Goal: Transaction & Acquisition: Purchase product/service

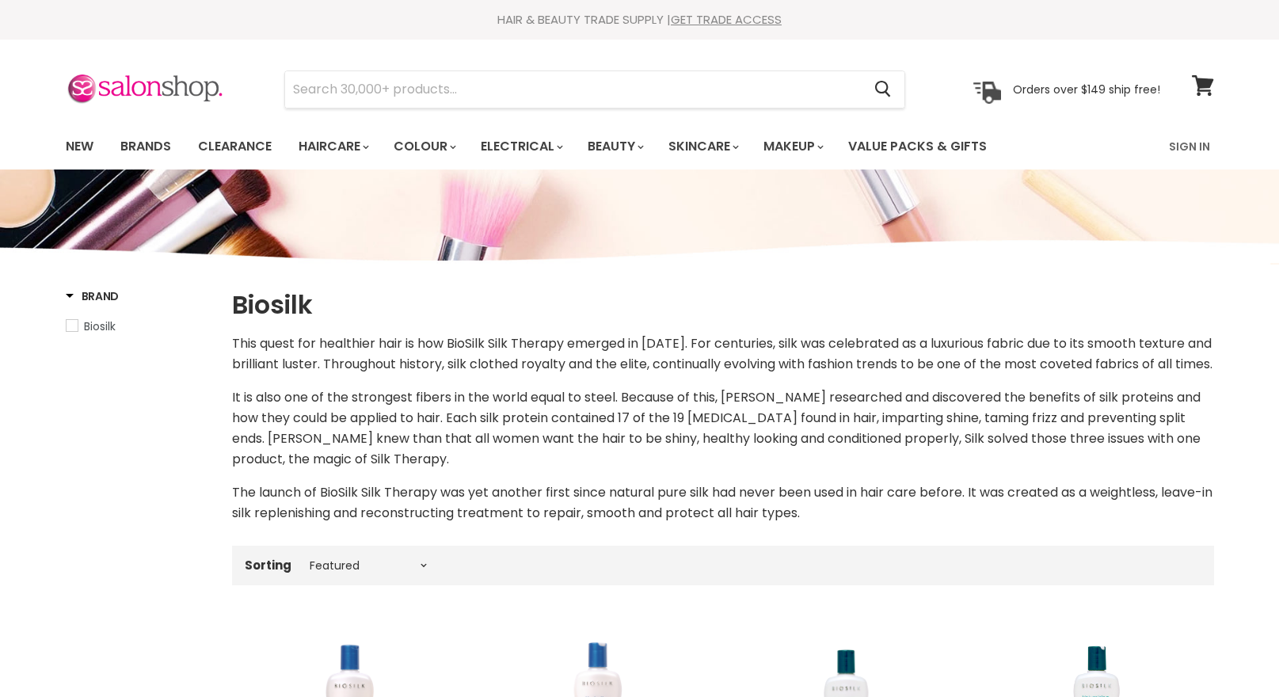
select select "manual"
click at [422, 90] on input "Search" at bounding box center [573, 89] width 577 height 36
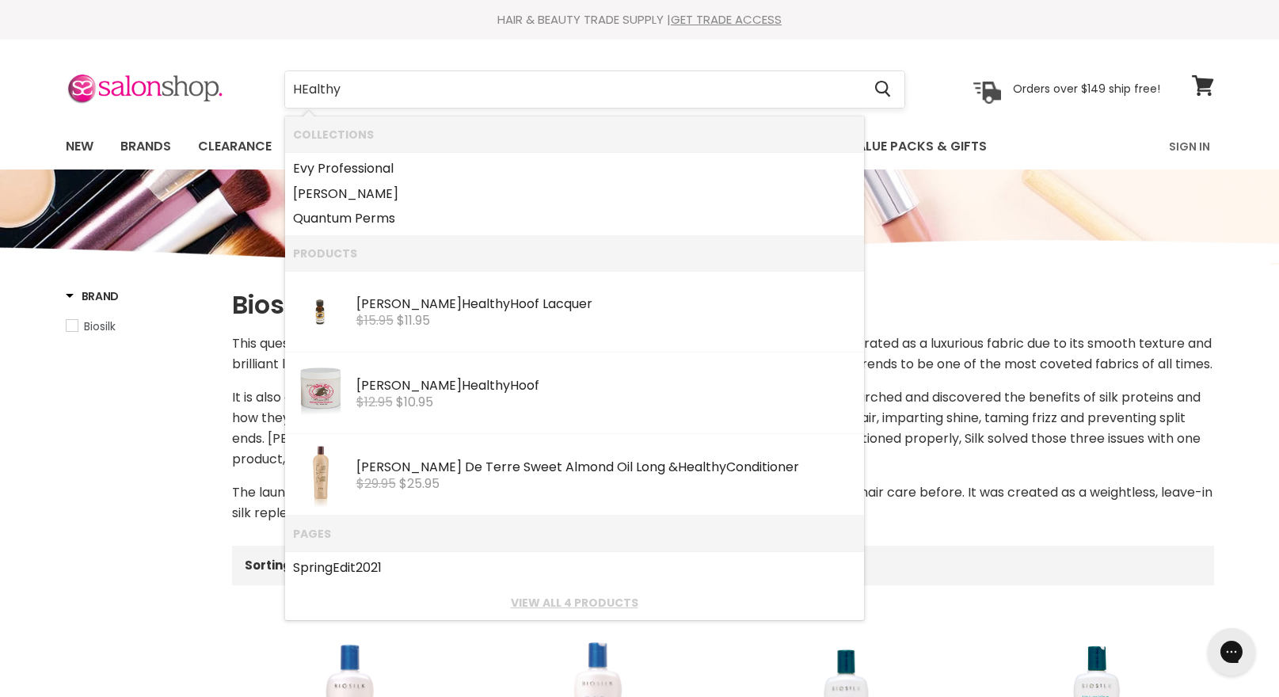
type input "Healthy"
drag, startPoint x: 410, startPoint y: 95, endPoint x: 409, endPoint y: 394, distance: 299.4
click at [409, 394] on span "$10.95" at bounding box center [414, 402] width 37 height 18
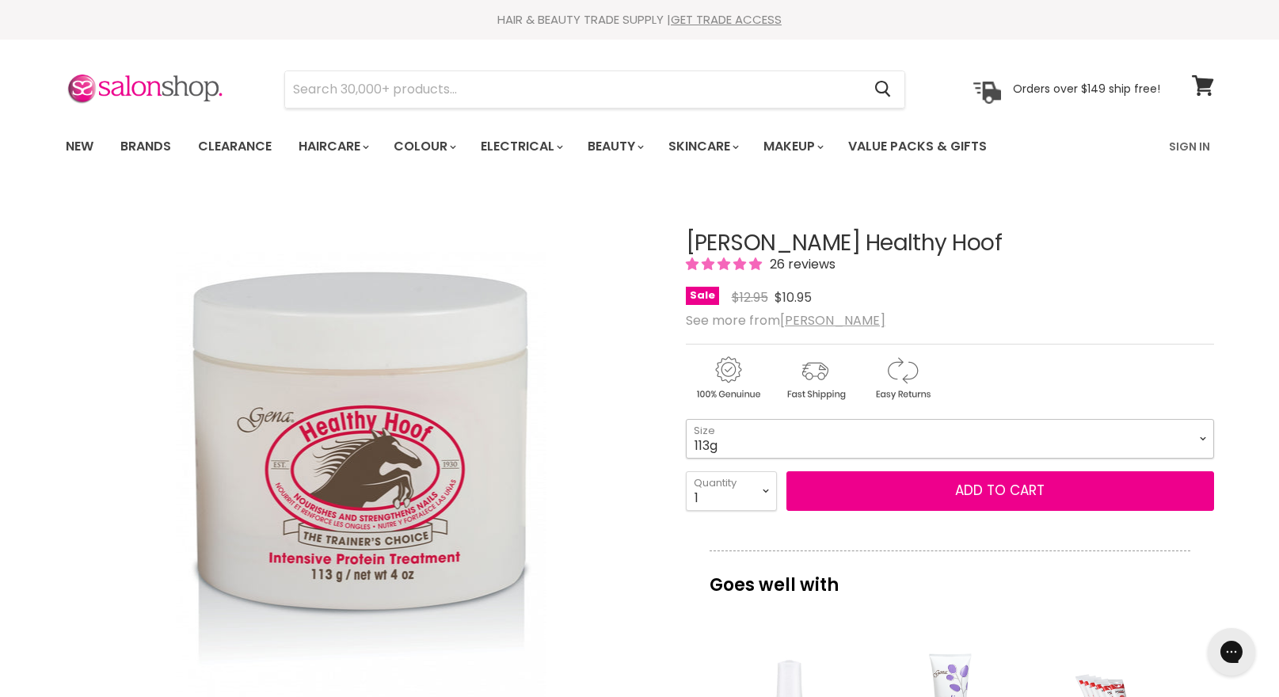
select select "113g"
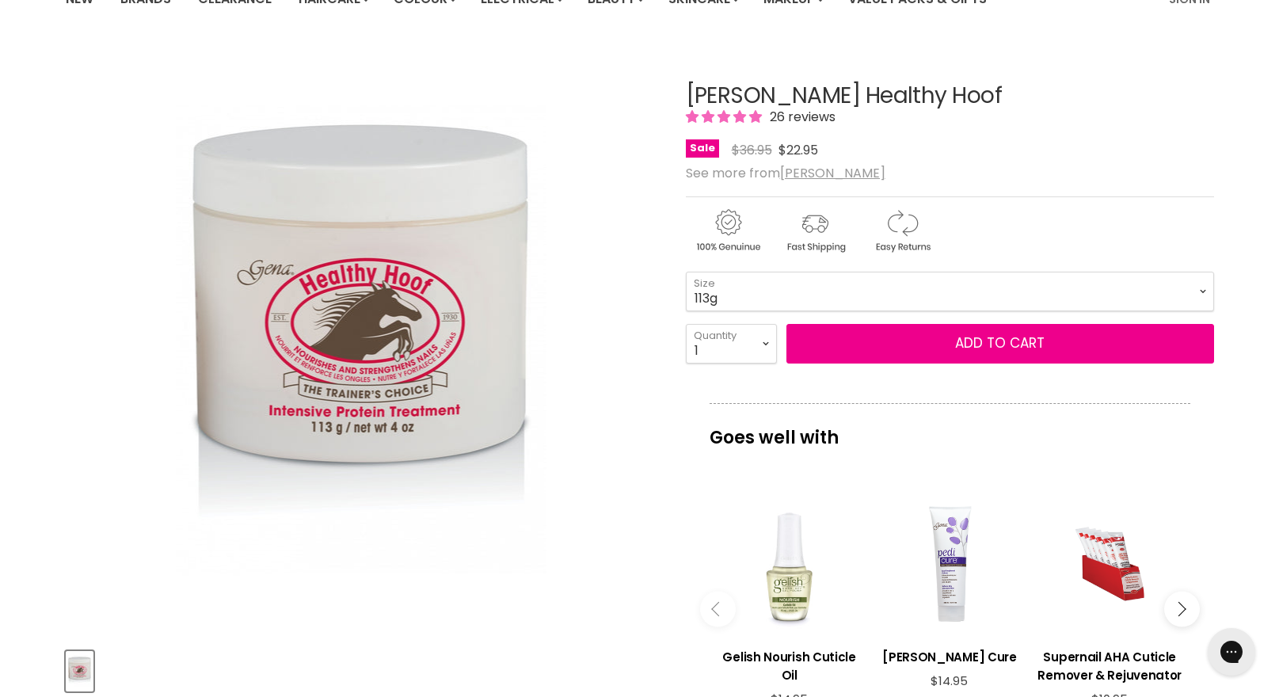
scroll to position [155, 0]
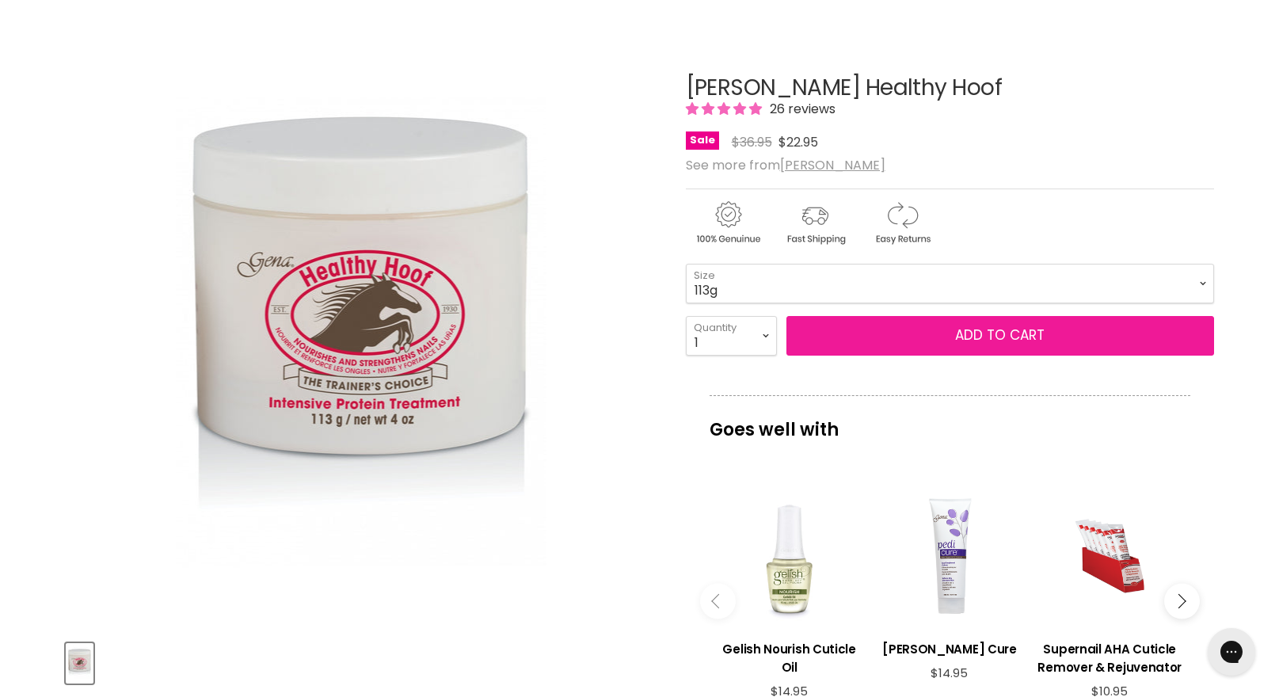
click at [1003, 341] on button "Add to cart" at bounding box center [1000, 336] width 428 height 40
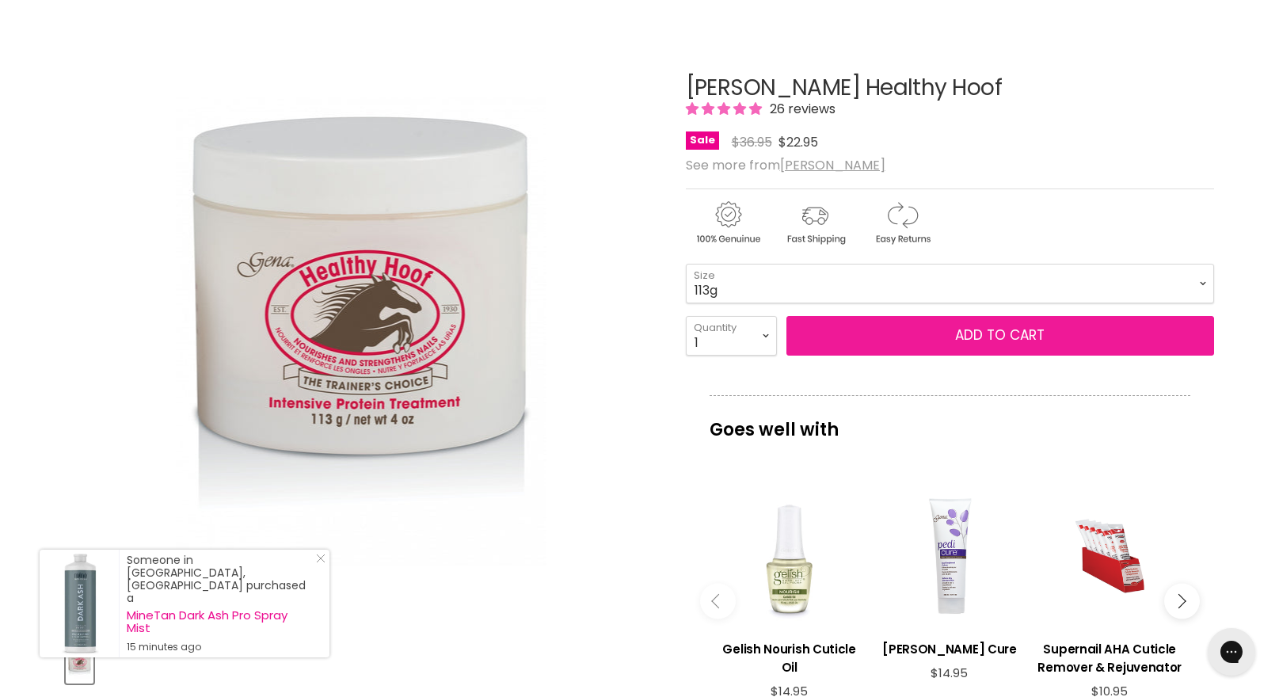
click at [978, 337] on button "Add to cart" at bounding box center [1000, 336] width 428 height 40
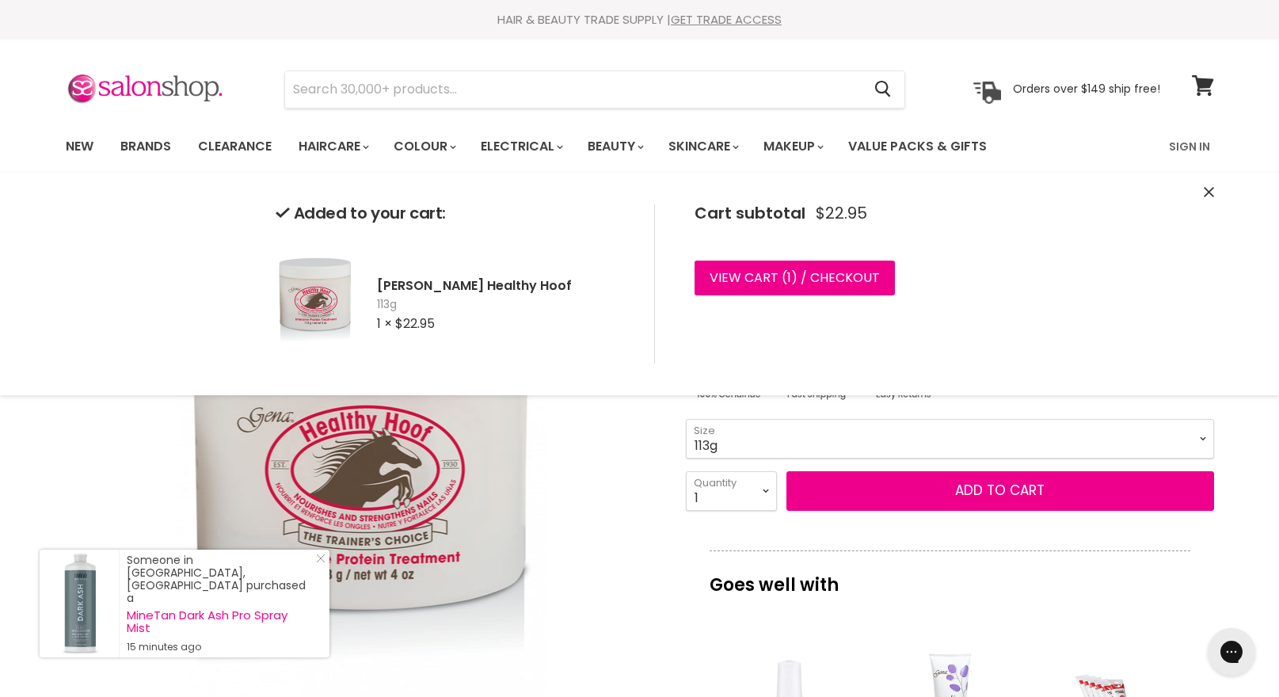
scroll to position [0, 0]
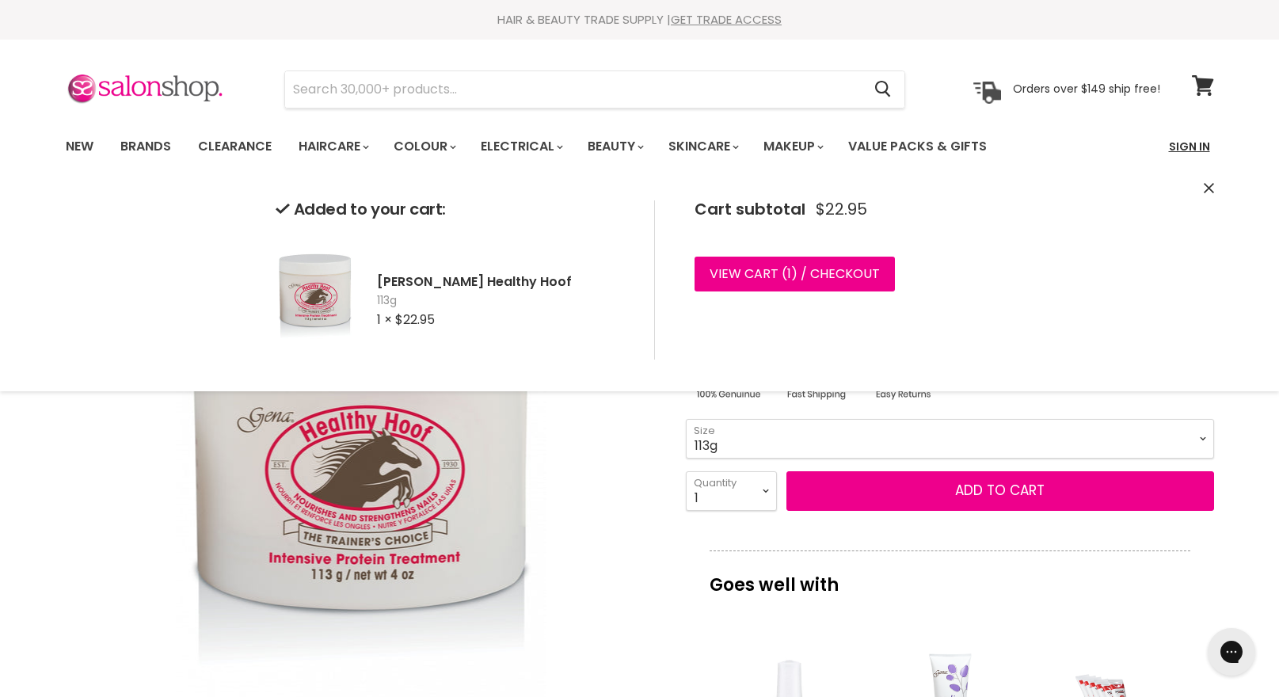
click at [1186, 150] on link "Sign In" at bounding box center [1189, 146] width 60 height 33
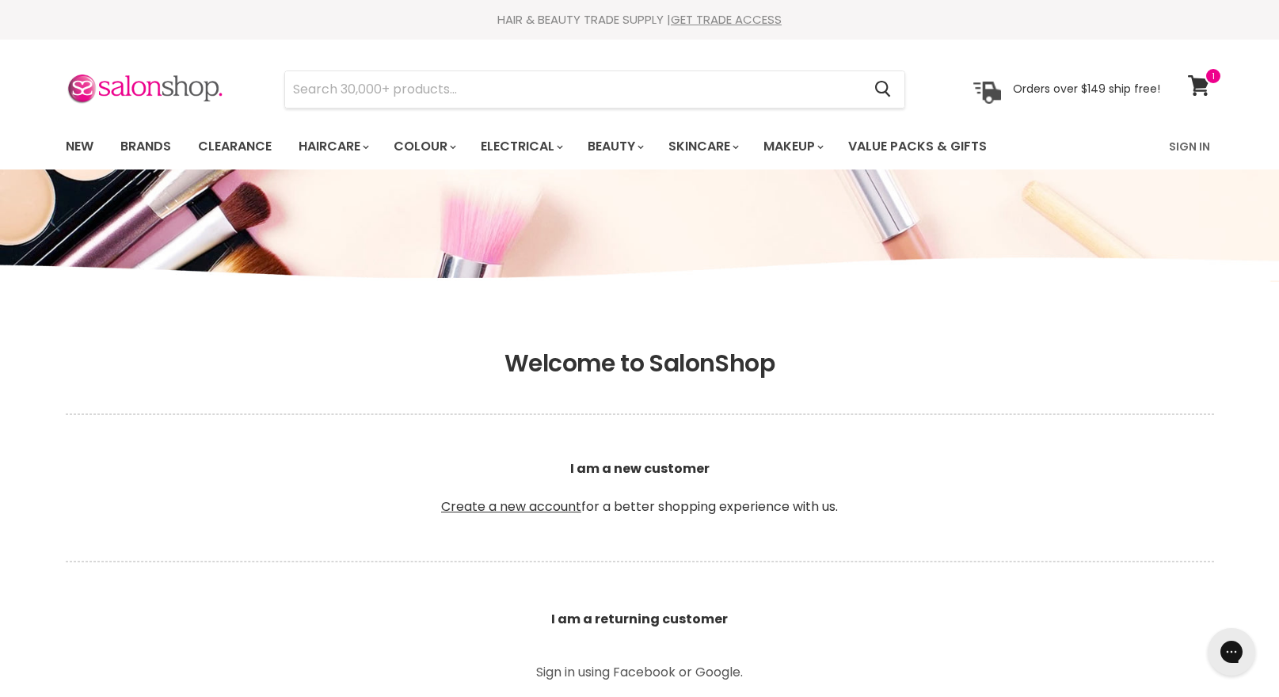
click at [997, 592] on header "Welcome to SalonShop I am a new customer Create a new account for a better shop…" at bounding box center [640, 487] width 1188 height 277
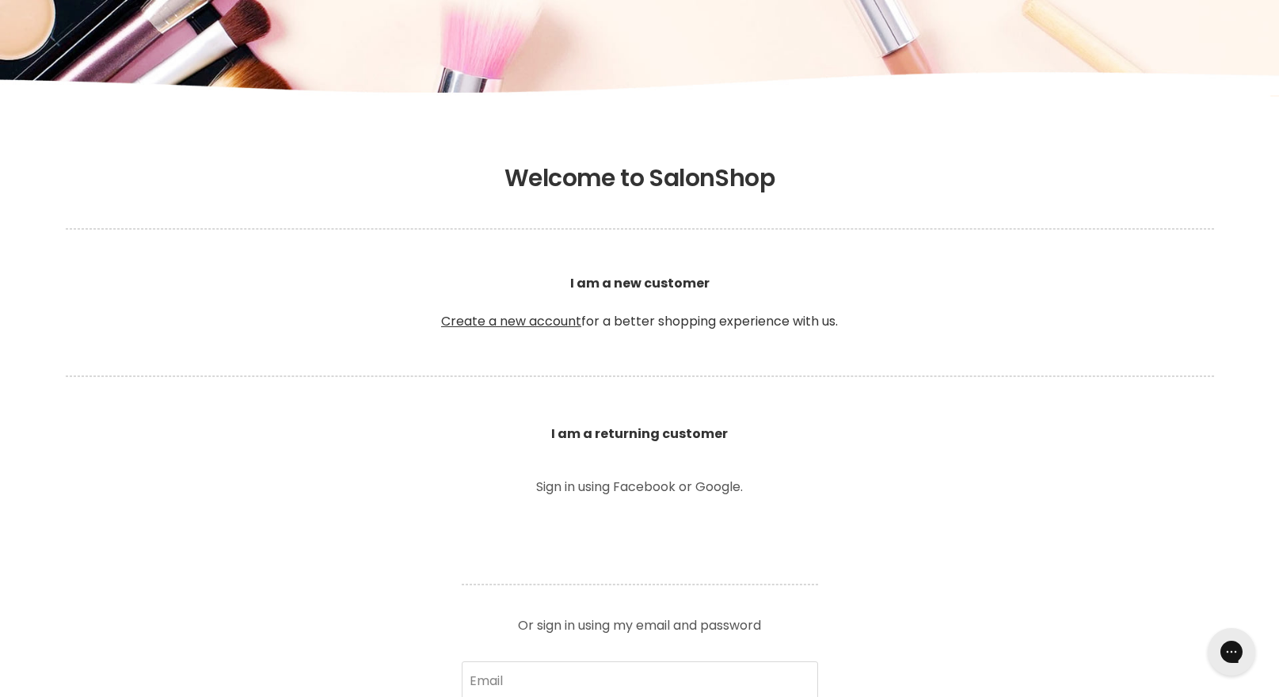
scroll to position [186, 0]
click at [1014, 578] on section "Welcome to SalonShop I am a new customer Create a new account for a better shop…" at bounding box center [639, 629] width 1279 height 981
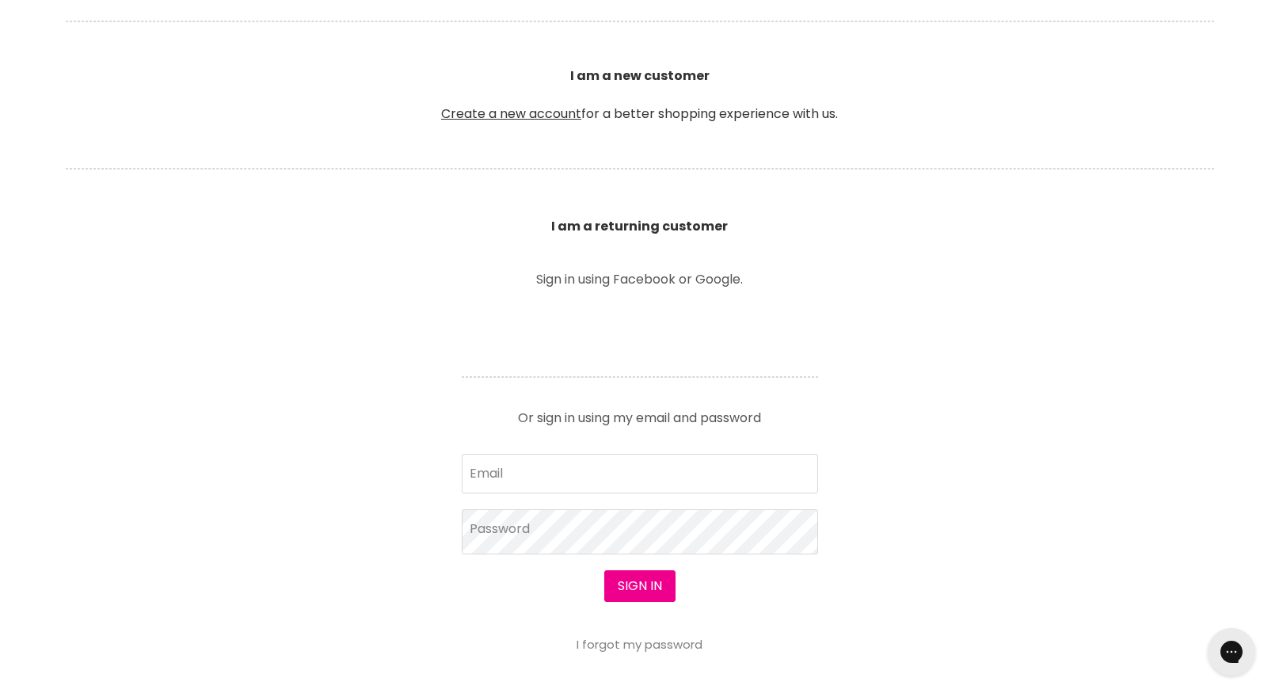
scroll to position [397, 0]
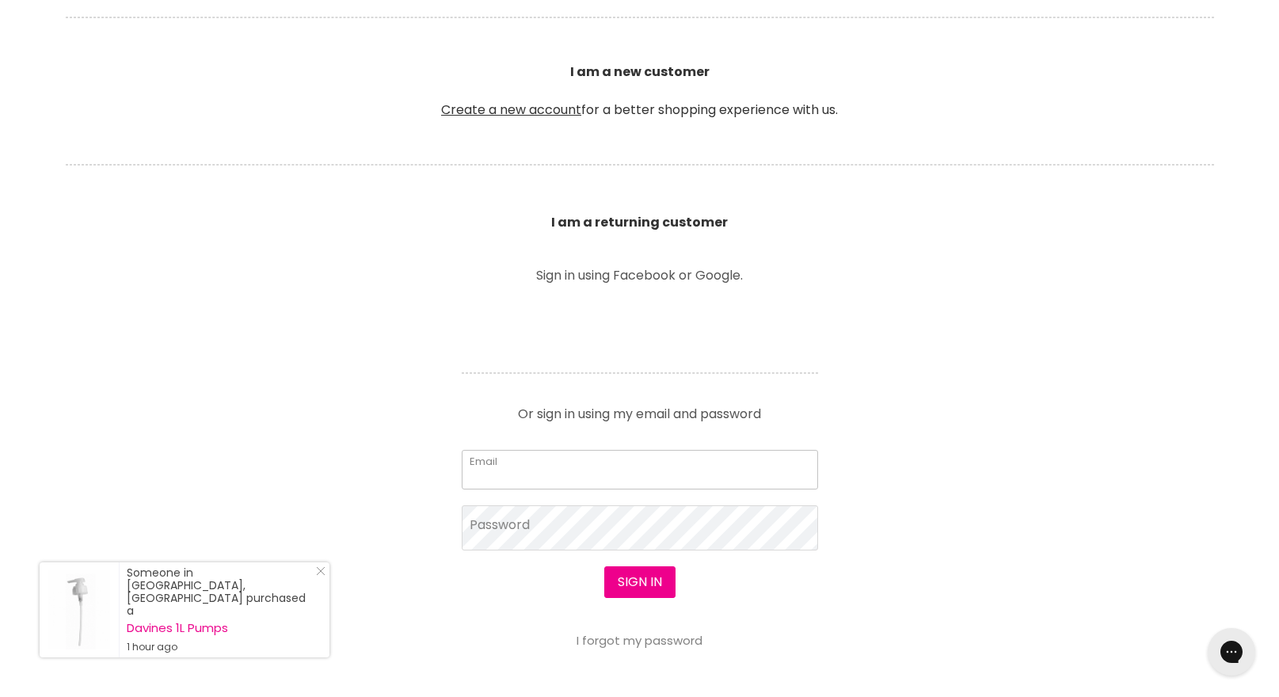
type input "hmckenna@mac.com"
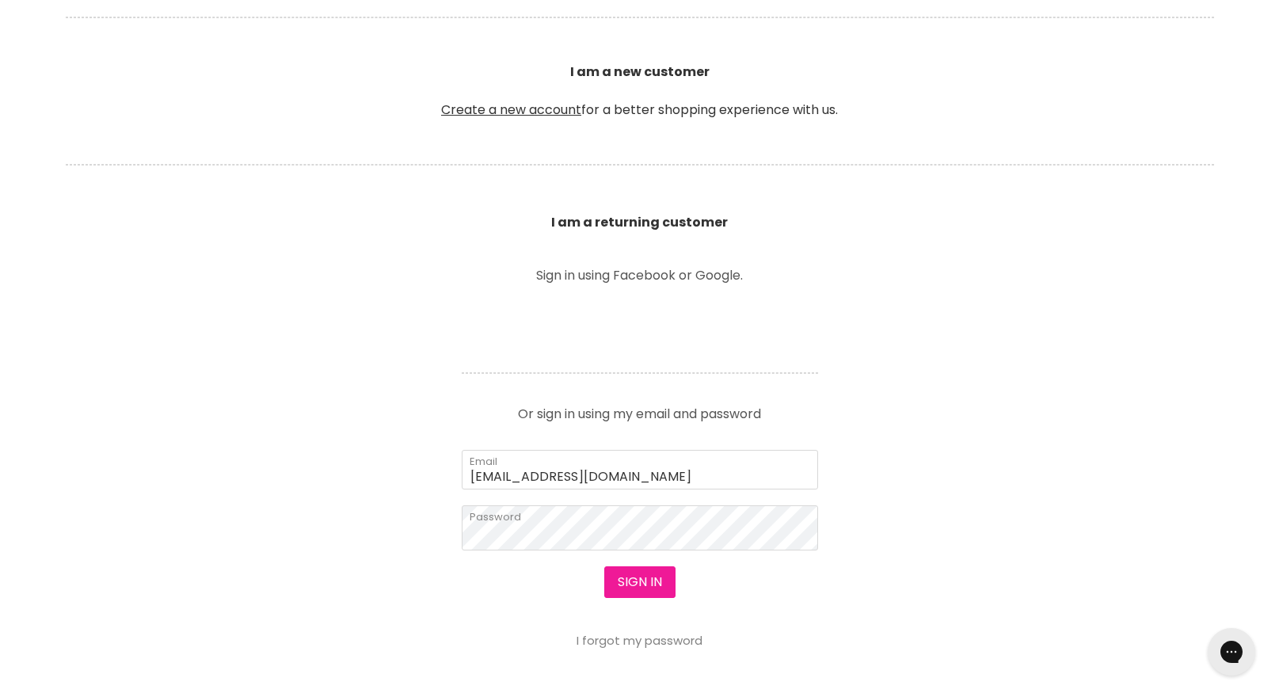
click at [635, 581] on button "Sign in" at bounding box center [639, 582] width 71 height 32
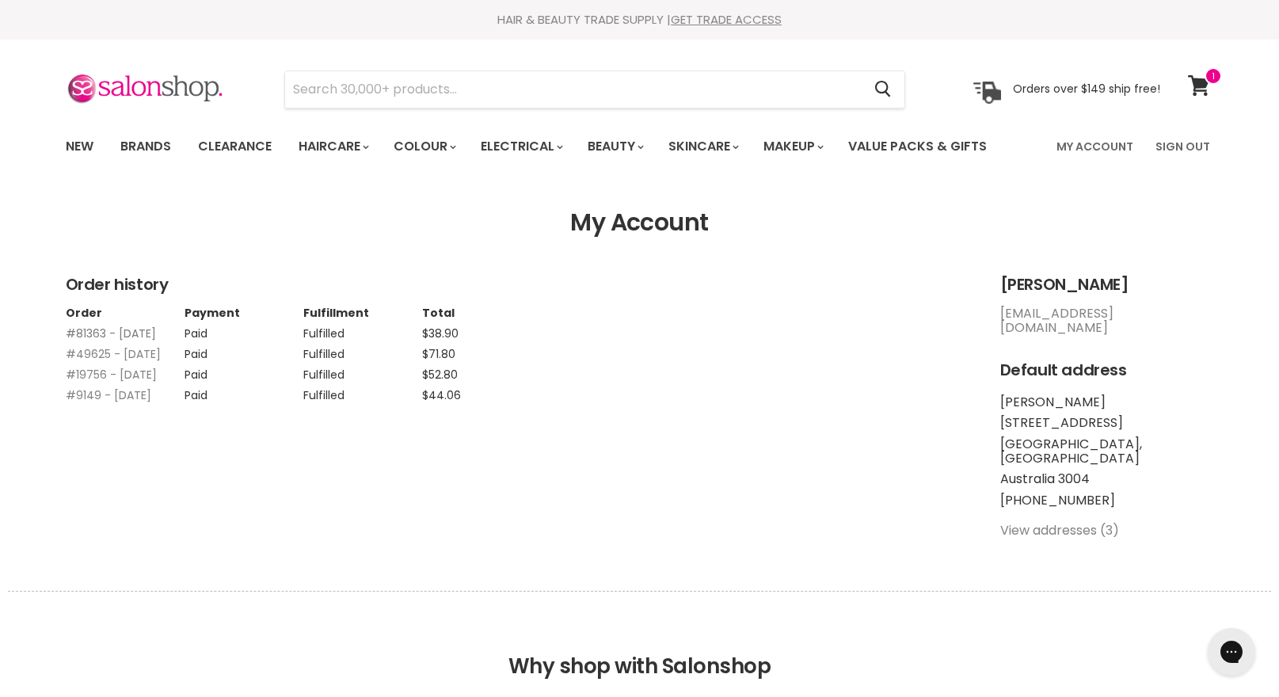
click at [99, 335] on link "#81363 - 27 Jun, 2025" at bounding box center [111, 334] width 90 height 16
